Goal: Transaction & Acquisition: Purchase product/service

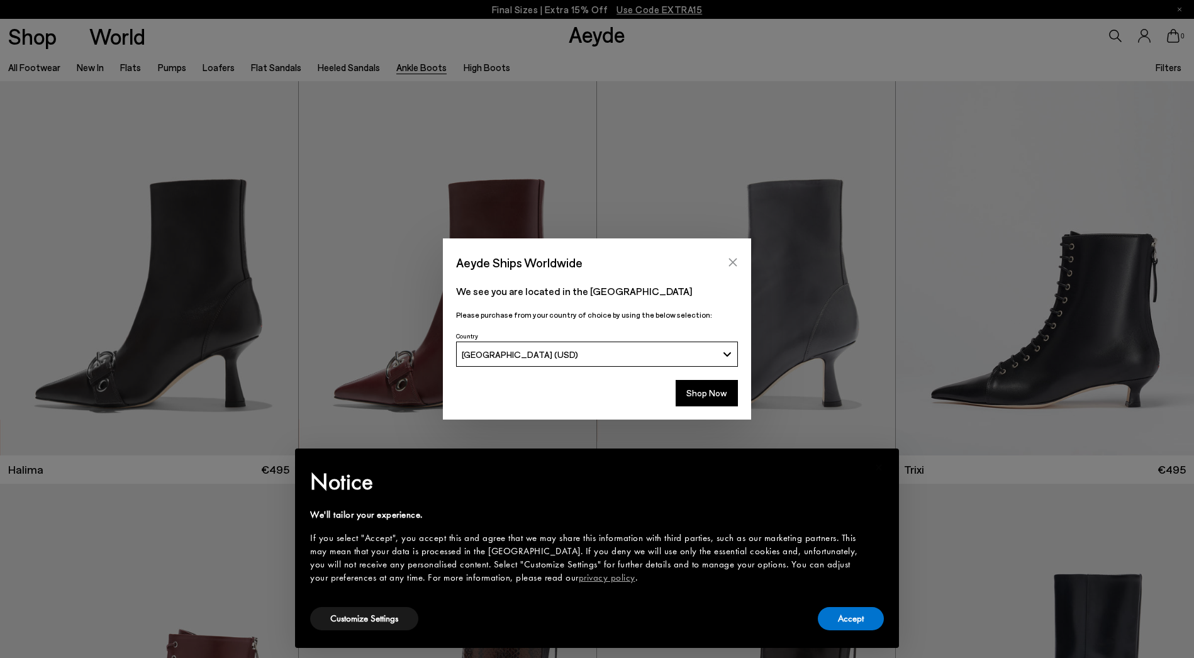
click at [733, 262] on icon "Close" at bounding box center [733, 262] width 10 height 10
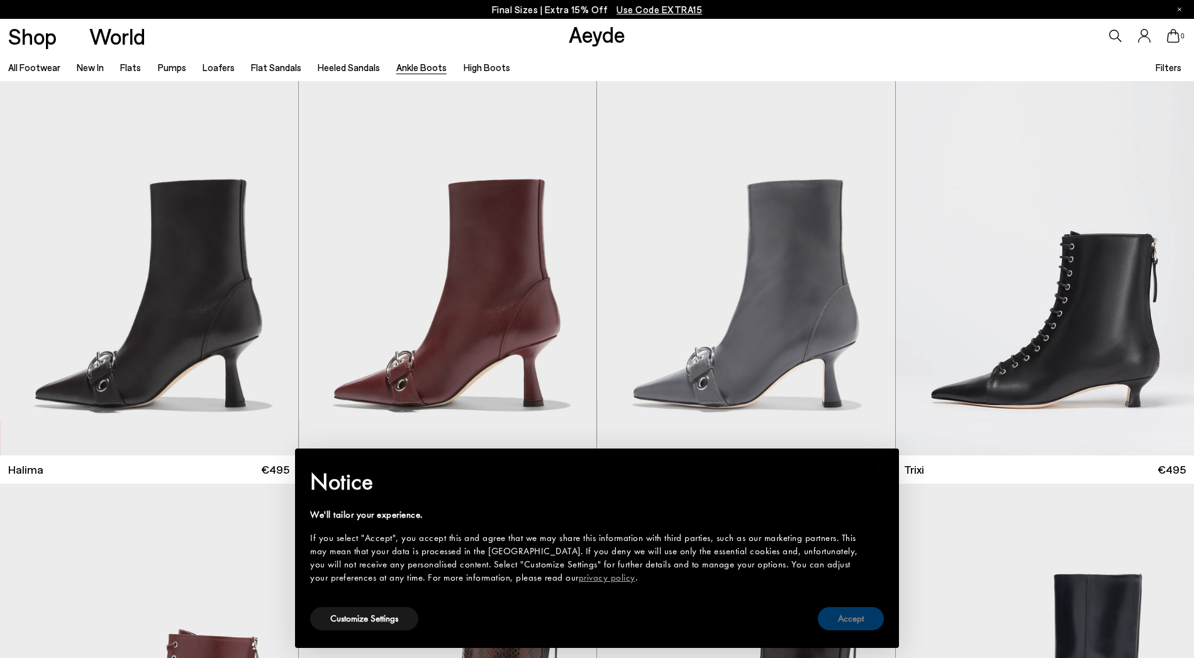
click at [835, 624] on button "Accept" at bounding box center [851, 618] width 66 height 23
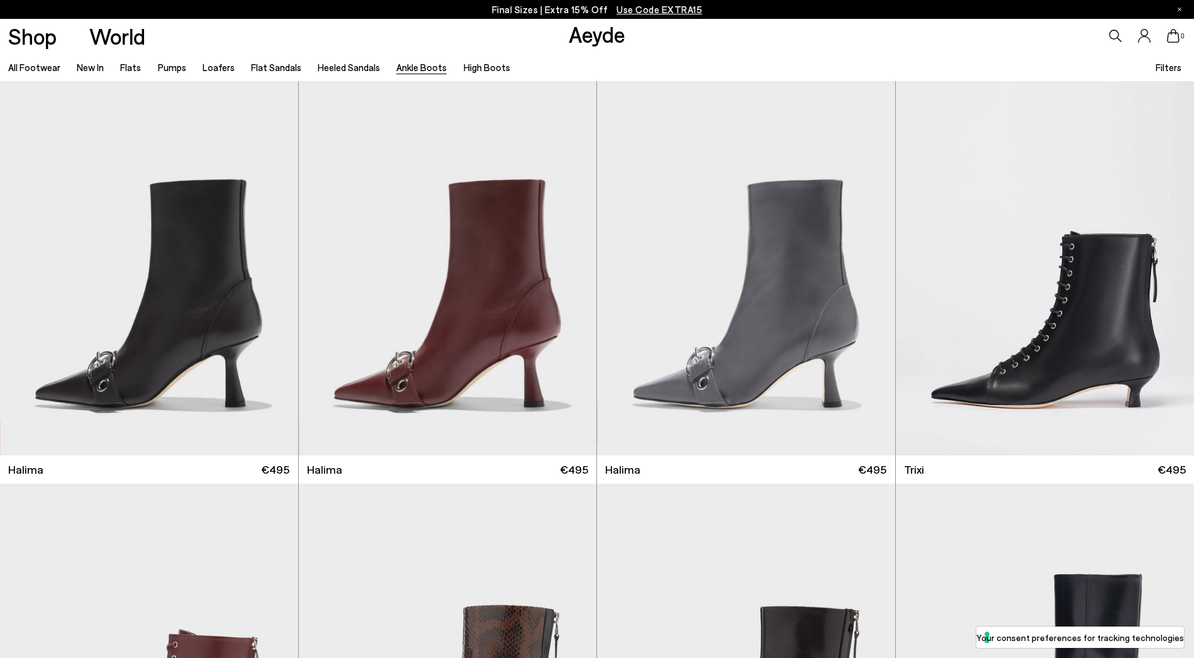
click at [421, 70] on link "Ankle Boots" at bounding box center [421, 67] width 50 height 11
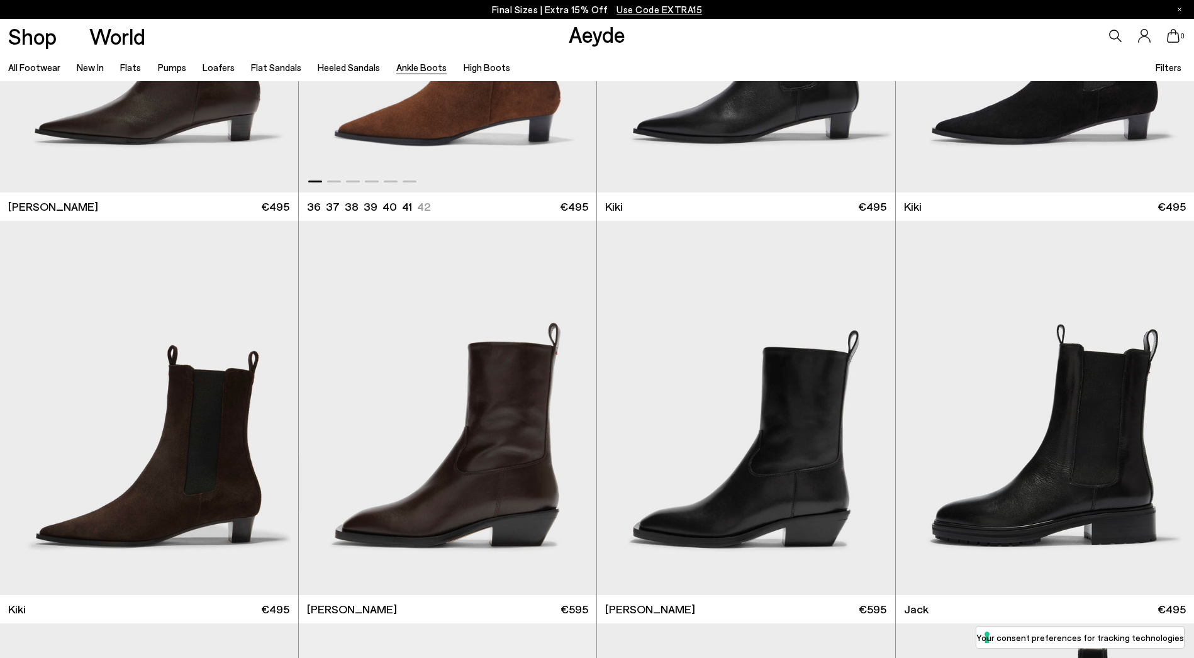
scroll to position [2387, 0]
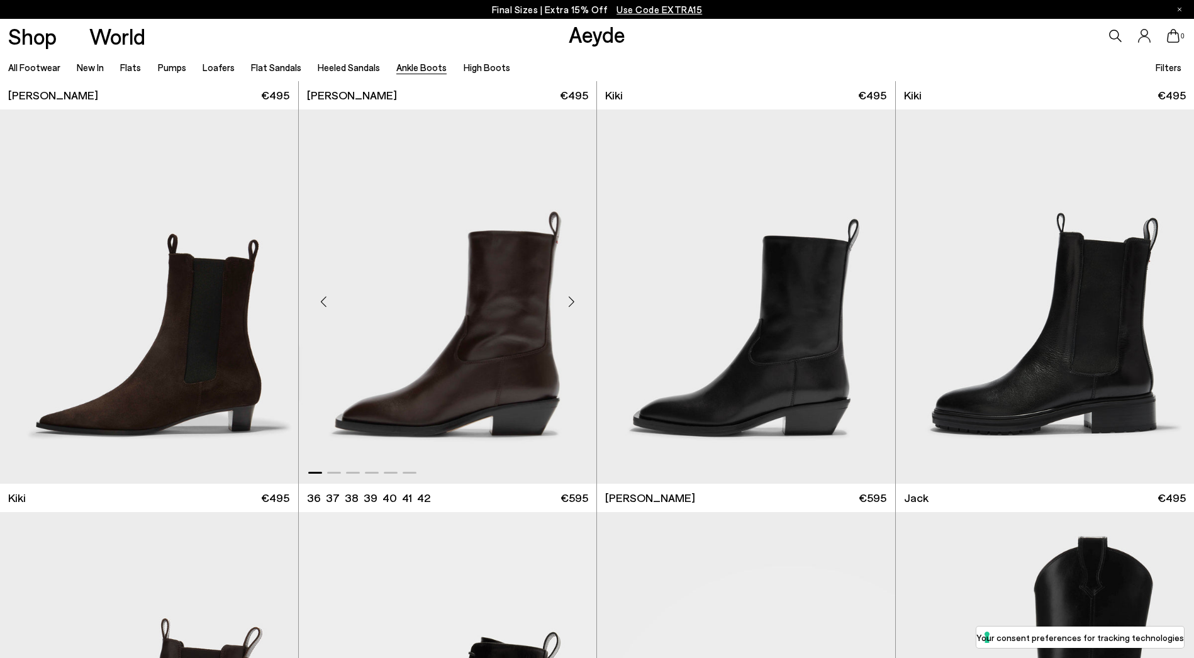
click at [576, 298] on div "Next slide" at bounding box center [571, 302] width 38 height 38
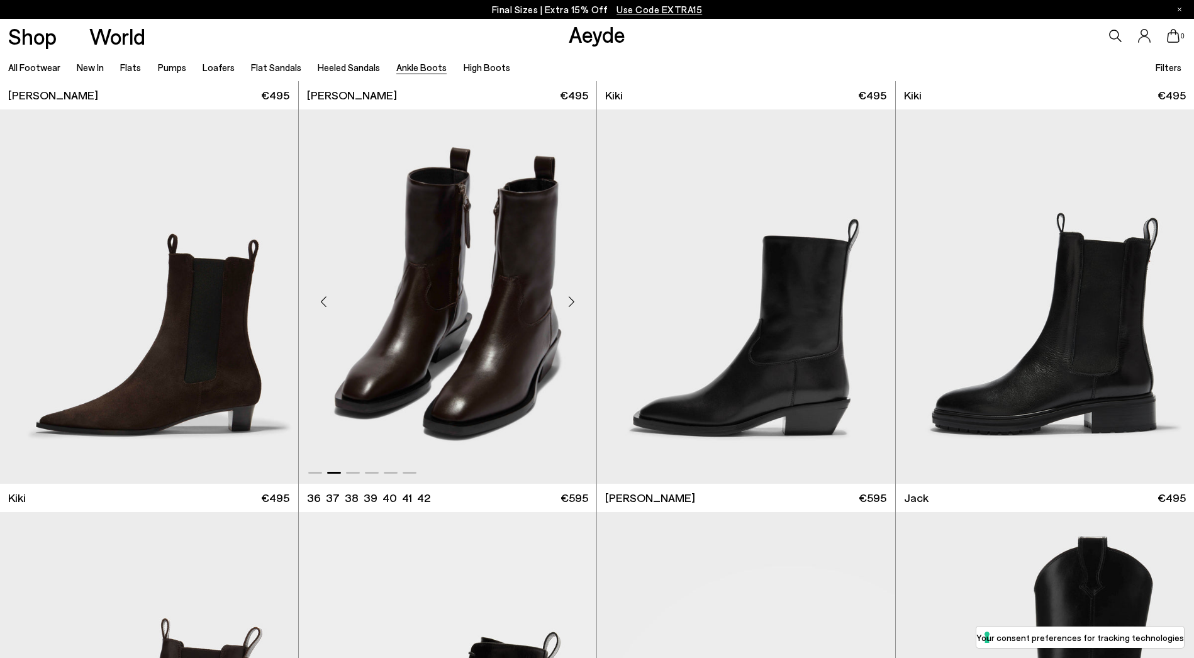
click at [576, 298] on div "Next slide" at bounding box center [571, 302] width 38 height 38
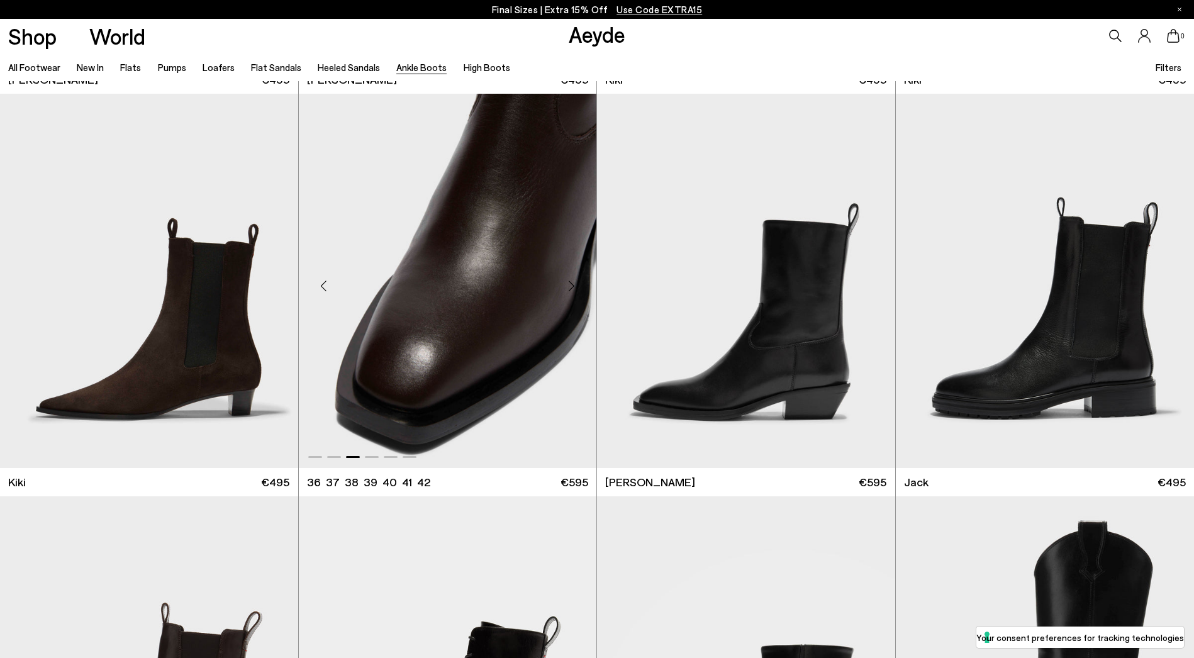
click at [576, 298] on div "Next slide" at bounding box center [571, 286] width 38 height 38
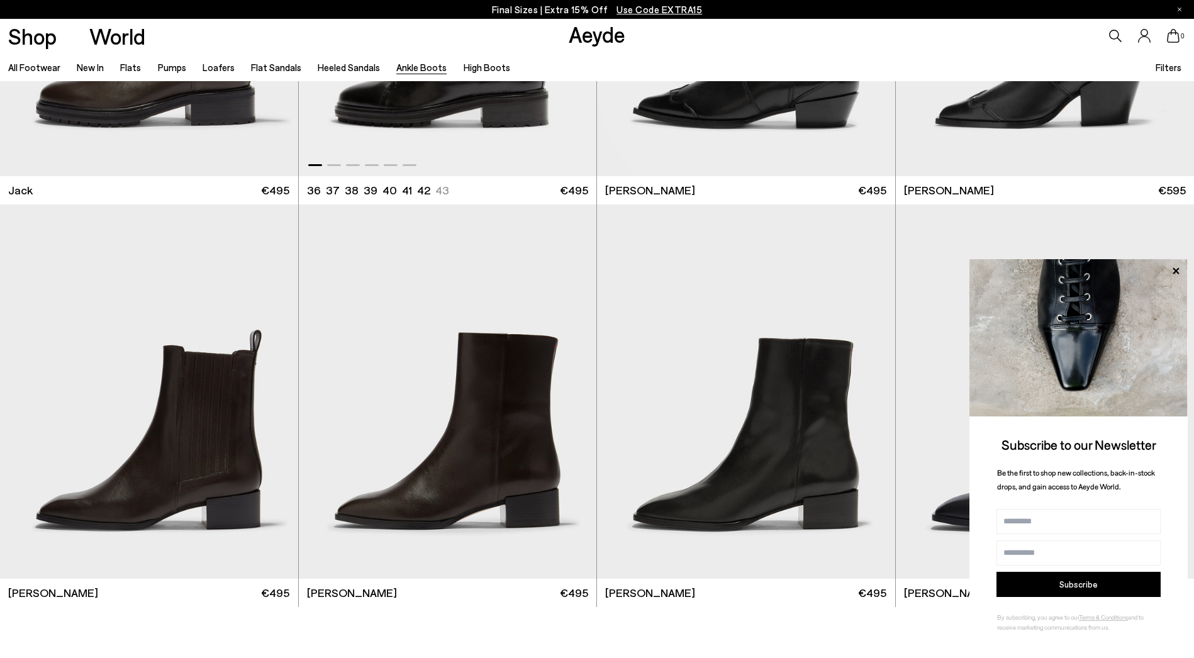
scroll to position [3188, 0]
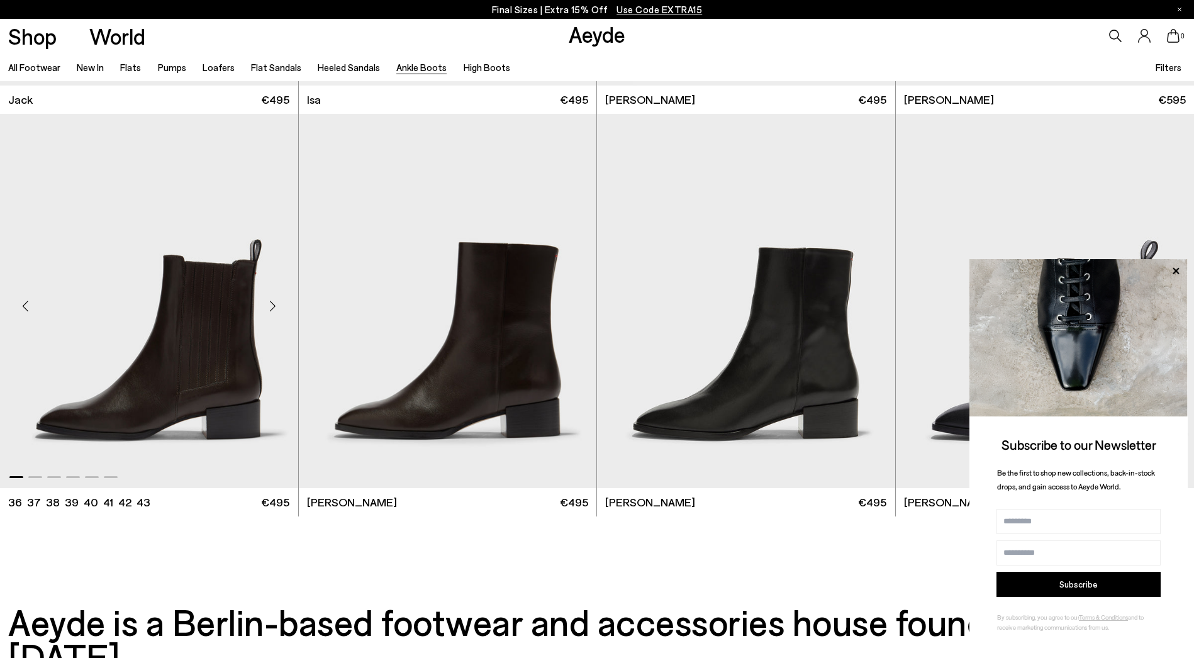
click at [271, 311] on div "Next slide" at bounding box center [273, 306] width 38 height 38
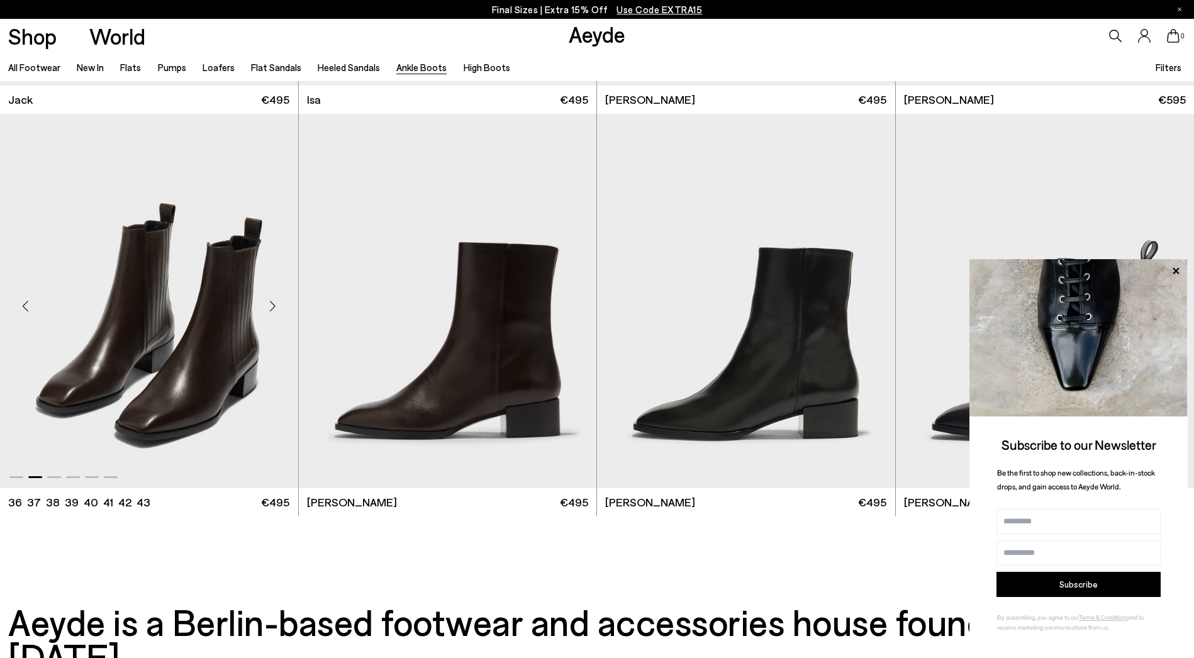
click at [271, 310] on div "Next slide" at bounding box center [273, 306] width 38 height 38
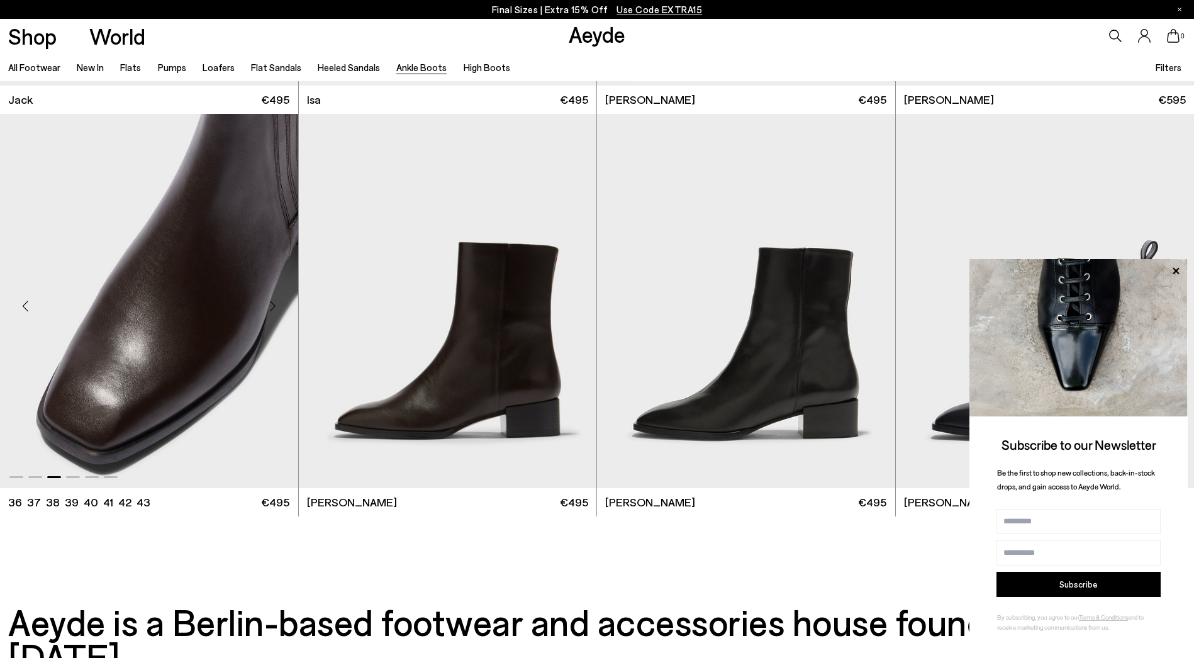
click at [271, 310] on div "Next slide" at bounding box center [273, 306] width 38 height 38
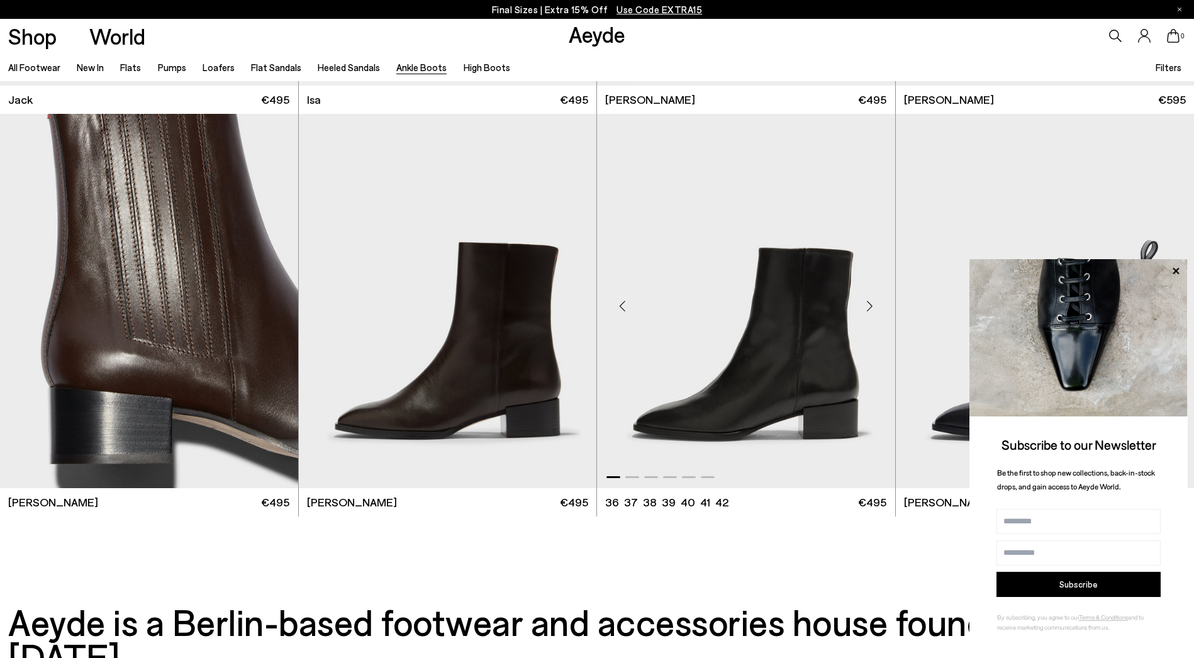
click at [867, 310] on div "Next slide" at bounding box center [870, 306] width 38 height 38
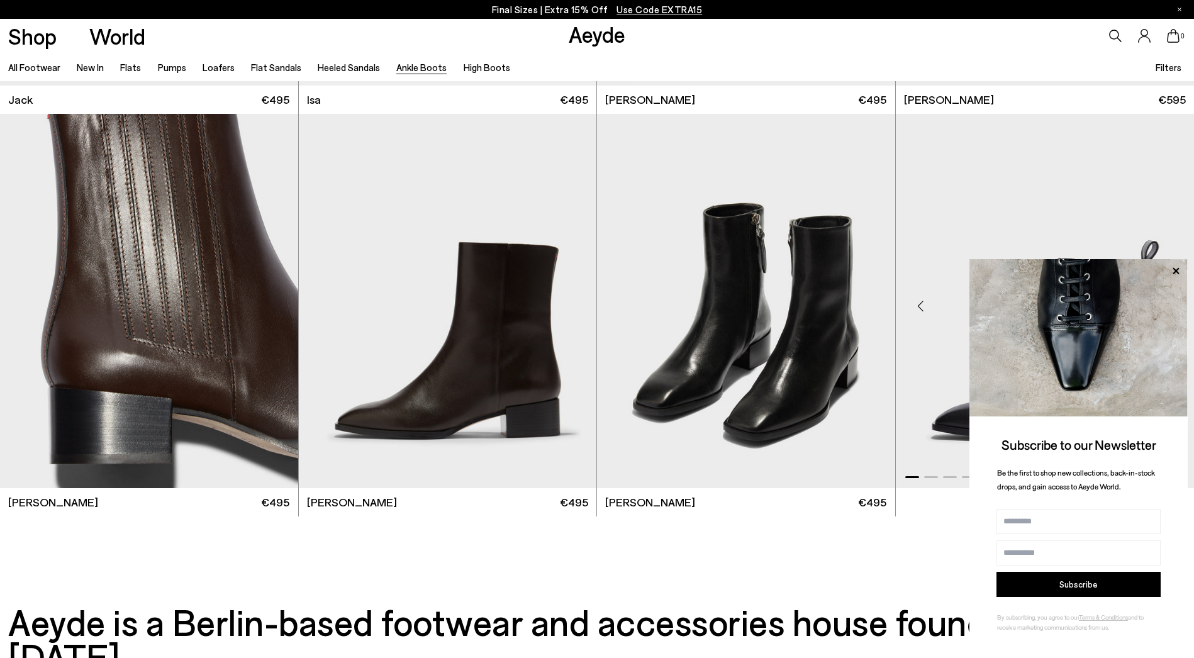
drag, startPoint x: 1174, startPoint y: 267, endPoint x: 1136, endPoint y: 310, distance: 57.5
click at [1174, 267] on icon at bounding box center [1175, 271] width 16 height 16
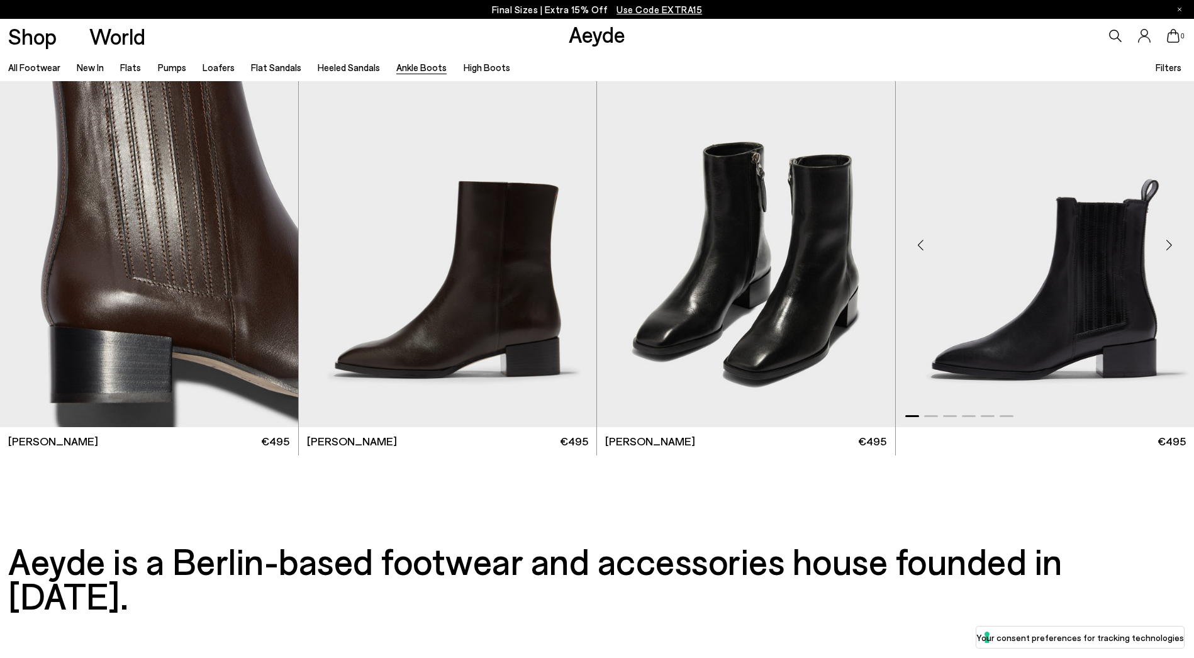
scroll to position [3252, 0]
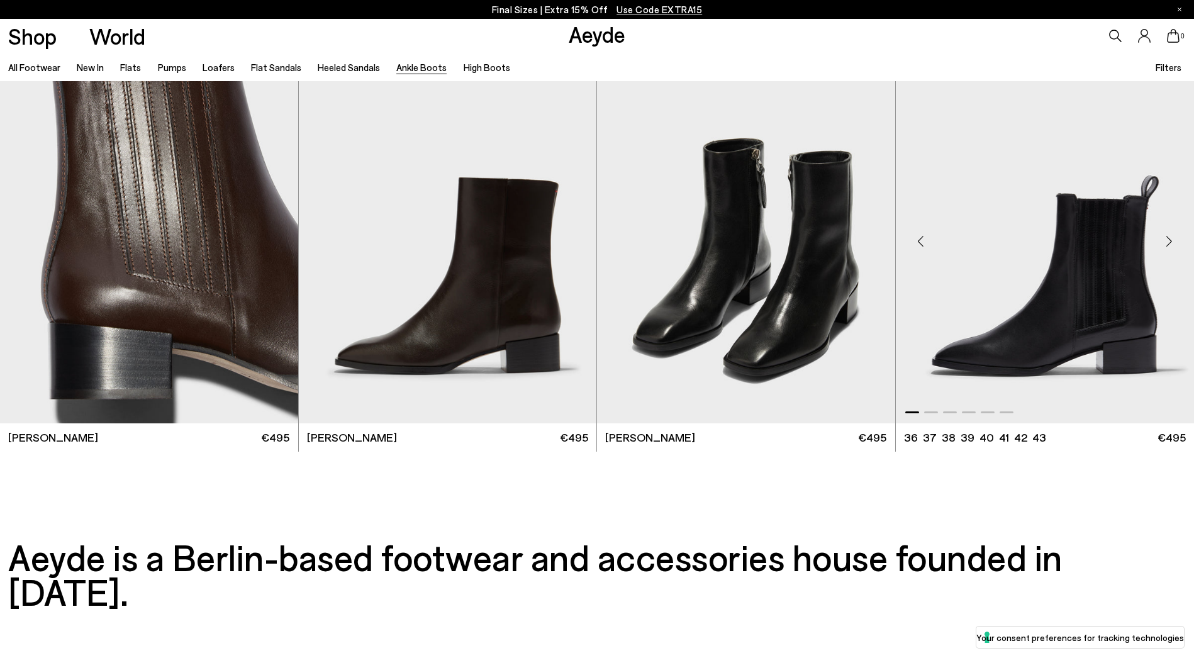
click at [1165, 242] on div "Next slide" at bounding box center [1169, 242] width 38 height 38
